Goal: Navigation & Orientation: Find specific page/section

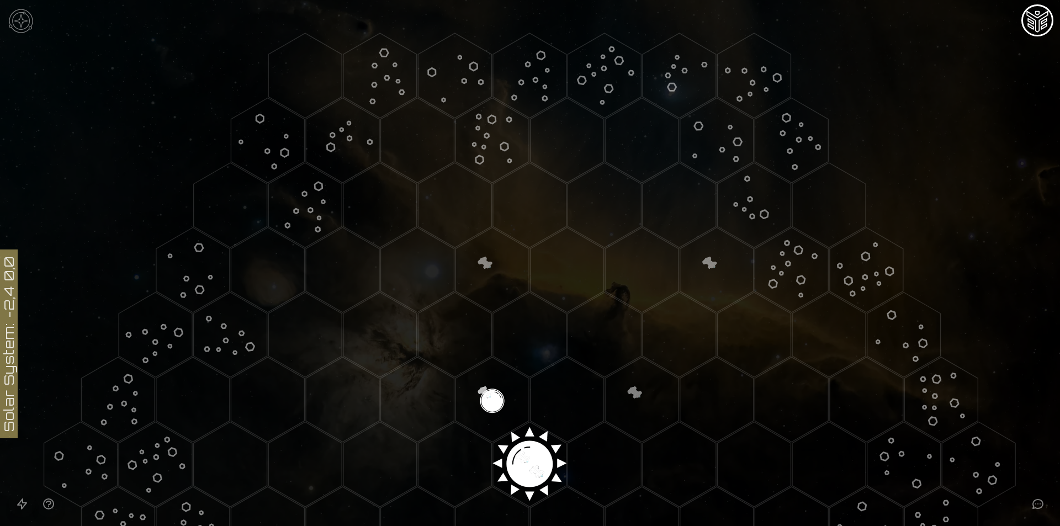
click at [38, 24] on icon at bounding box center [530, 464] width 1060 height 929
click at [32, 22] on img at bounding box center [20, 20] width 33 height 33
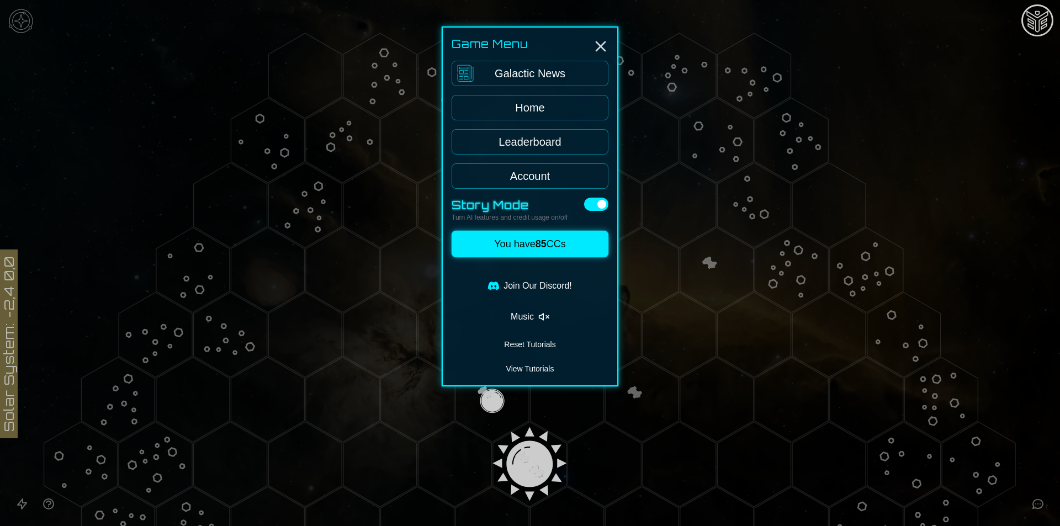
click at [546, 314] on icon "Enable music" at bounding box center [543, 316] width 11 height 11
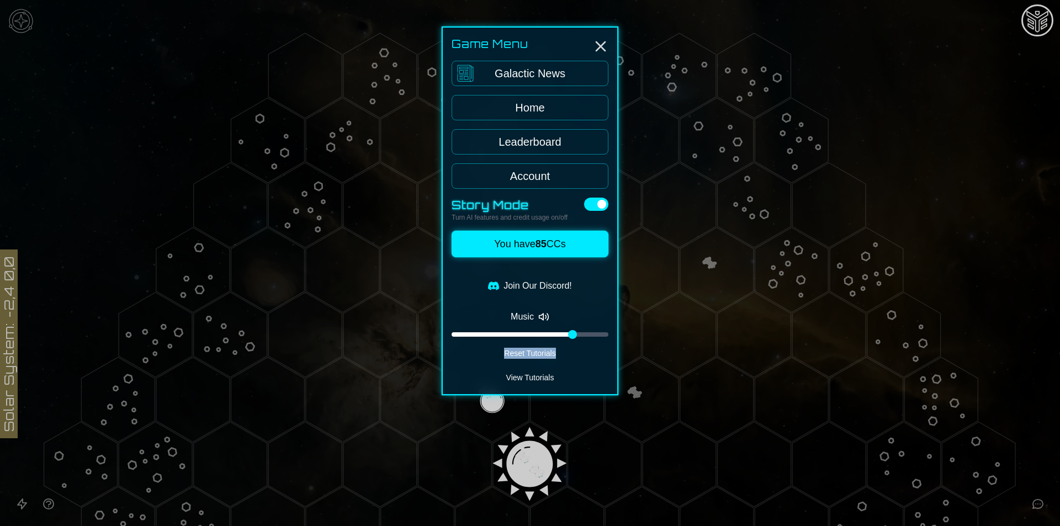
drag, startPoint x: 567, startPoint y: 336, endPoint x: 585, endPoint y: 342, distance: 19.4
click at [585, 342] on div "Game Menu Galactic News Home Leaderboard Account Story Mode Turn AI features an…" at bounding box center [530, 211] width 177 height 369
click at [573, 330] on div at bounding box center [577, 334] width 9 height 9
drag, startPoint x: 573, startPoint y: 330, endPoint x: 582, endPoint y: 332, distance: 9.3
click at [582, 332] on div at bounding box center [582, 334] width 9 height 9
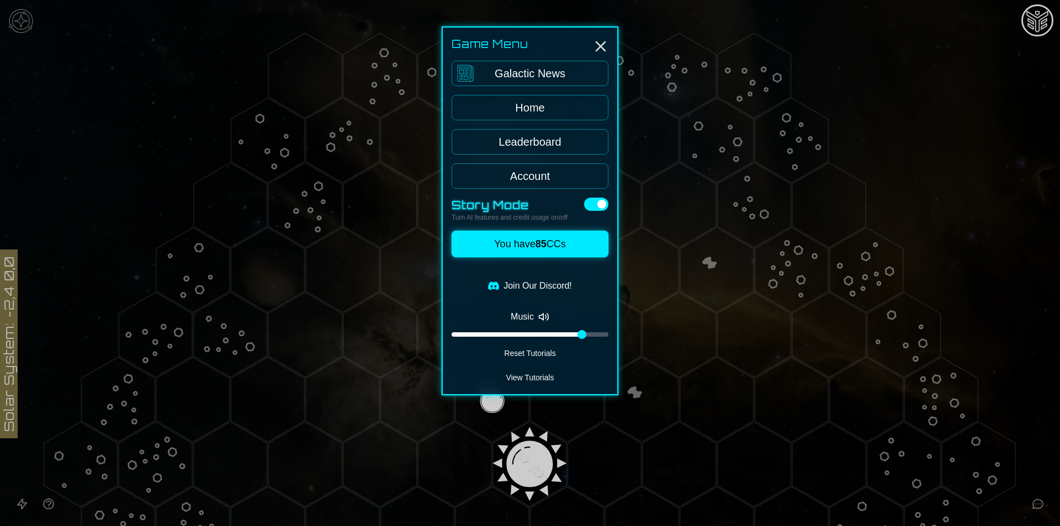
click at [524, 75] on link "Galactic News" at bounding box center [530, 73] width 157 height 25
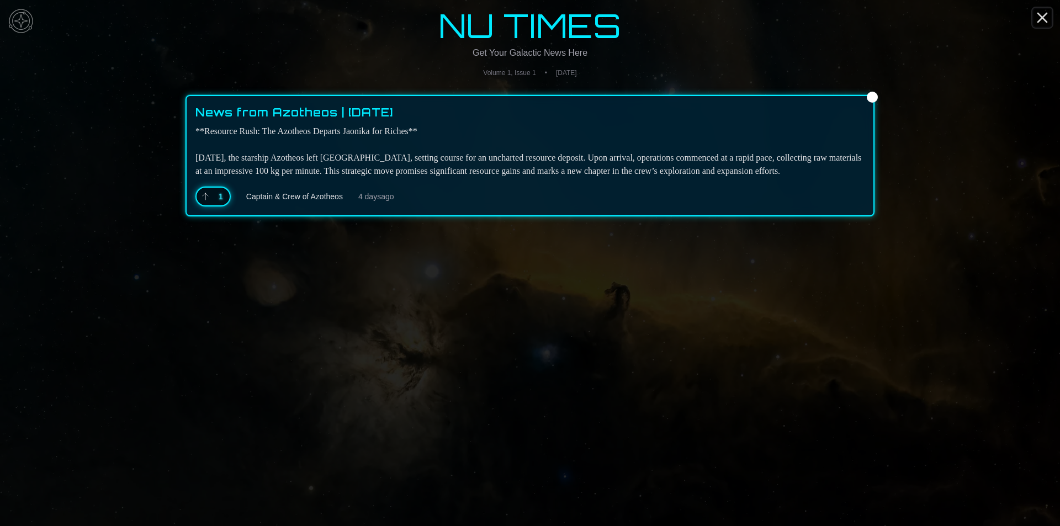
click at [1040, 22] on icon "Close" at bounding box center [1043, 18] width 18 height 18
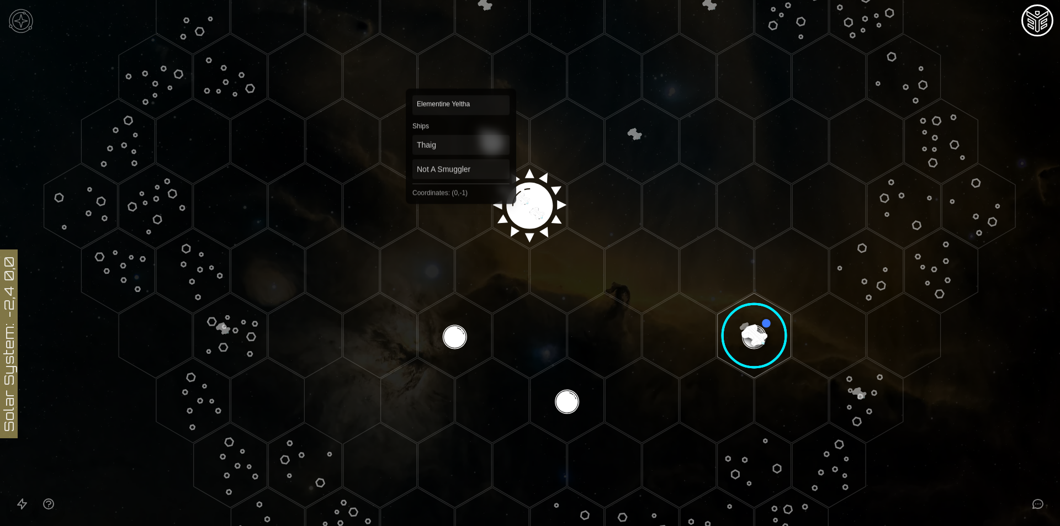
scroll to position [294, 0]
